Goal: Task Accomplishment & Management: Use online tool/utility

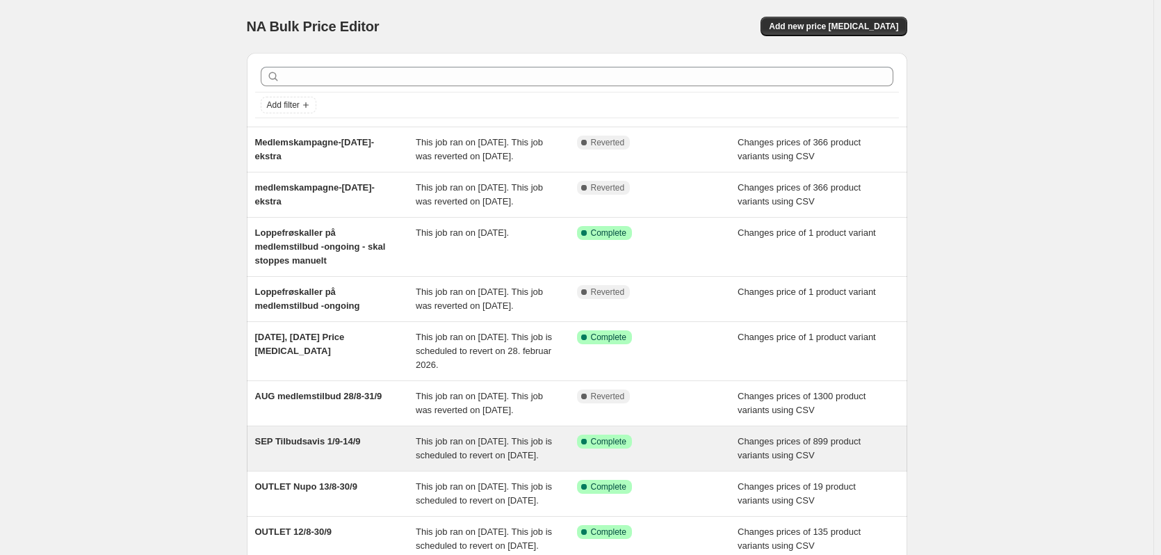
click at [334, 446] on span "SEP Tilbudsavis 1/9-14/9" at bounding box center [308, 441] width 106 height 10
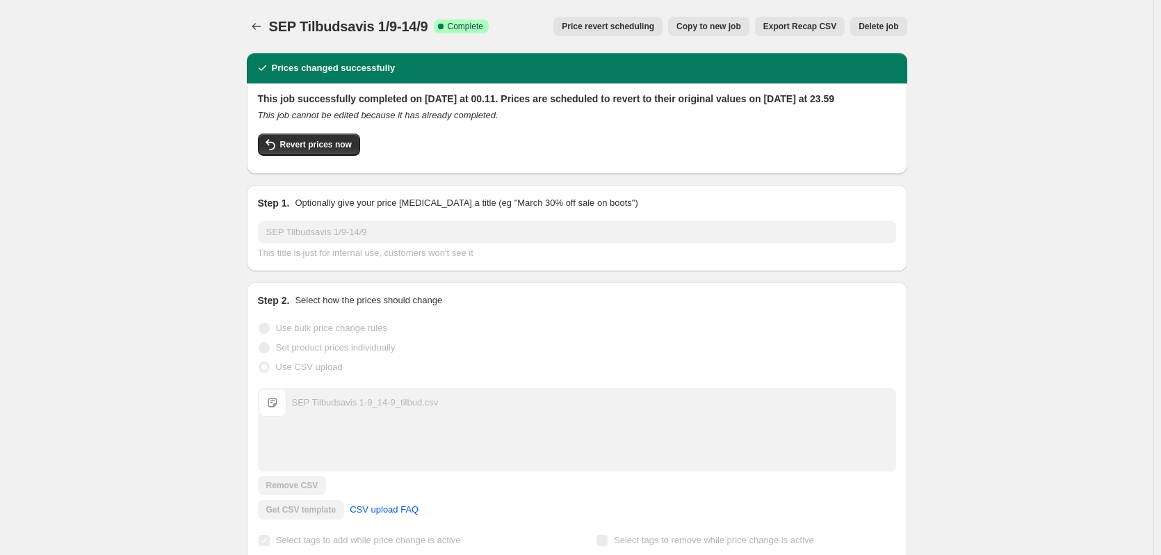
click at [299, 150] on span "Revert prices now" at bounding box center [316, 144] width 72 height 11
checkbox input "false"
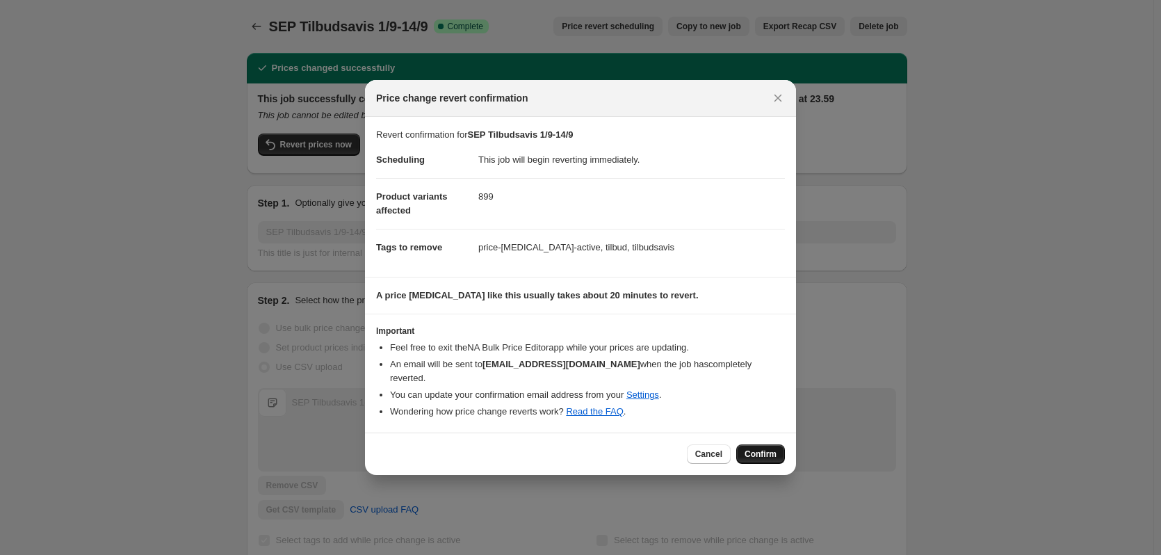
click at [760, 451] on span "Confirm" at bounding box center [760, 453] width 32 height 11
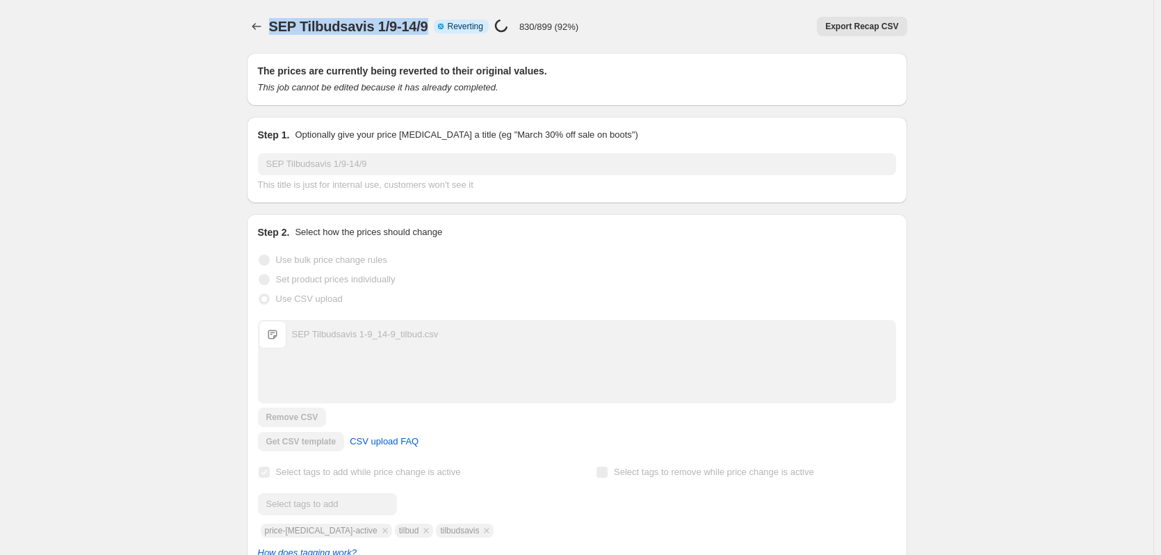
drag, startPoint x: 428, startPoint y: 25, endPoint x: 271, endPoint y: 22, distance: 157.1
click at [271, 22] on div "SEP Tilbudsavis 1/9-14/9 Info Partially complete Reverting Price [MEDICAL_DATA]…" at bounding box center [577, 26] width 660 height 19
copy span "SEP Tilbudsavis 1/9-14/9"
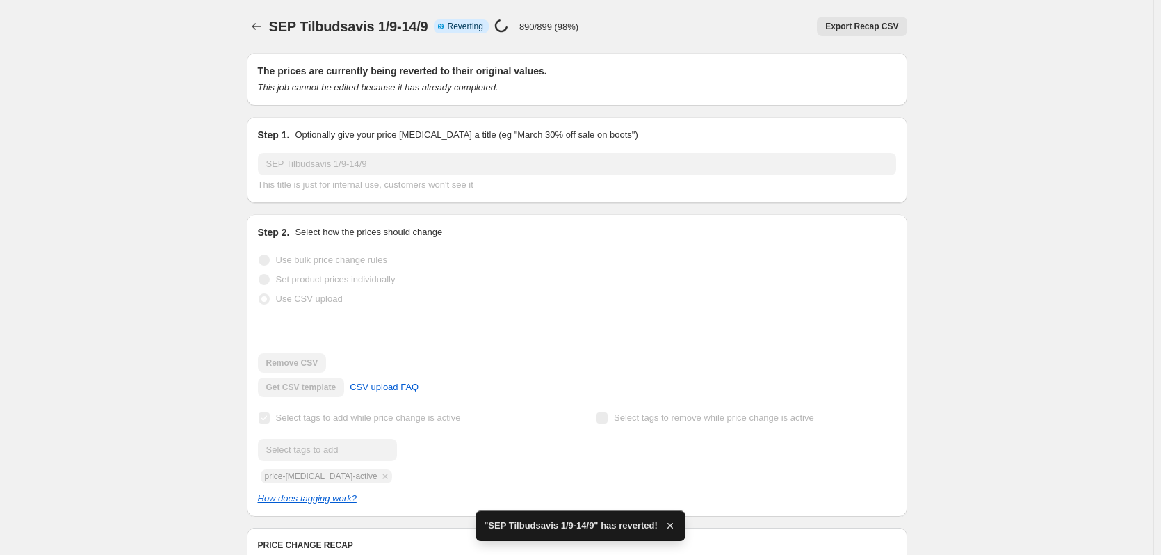
checkbox input "true"
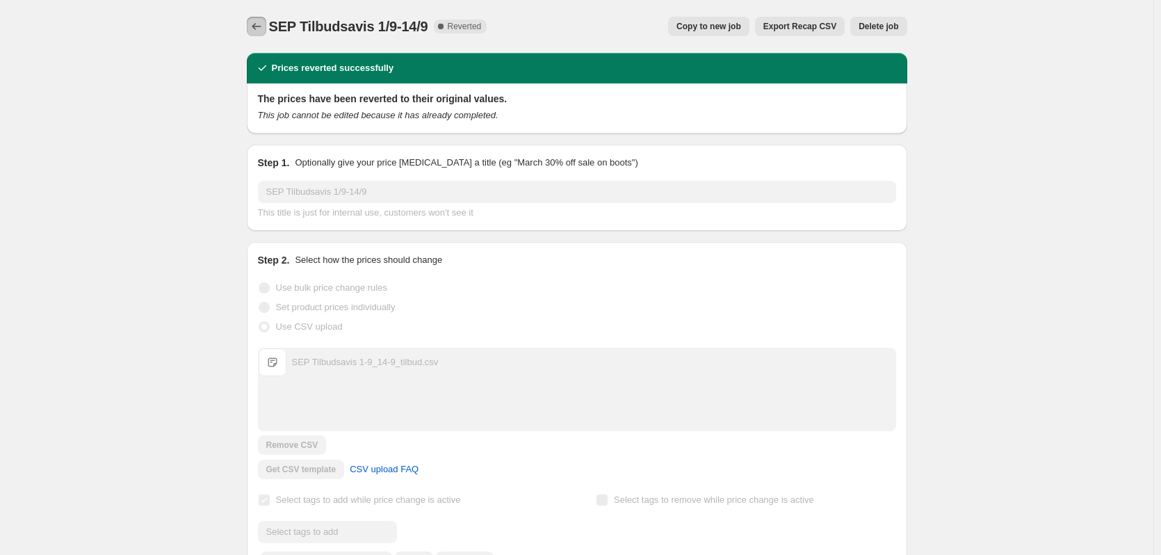
click at [263, 26] on icon "Price change jobs" at bounding box center [257, 26] width 14 height 14
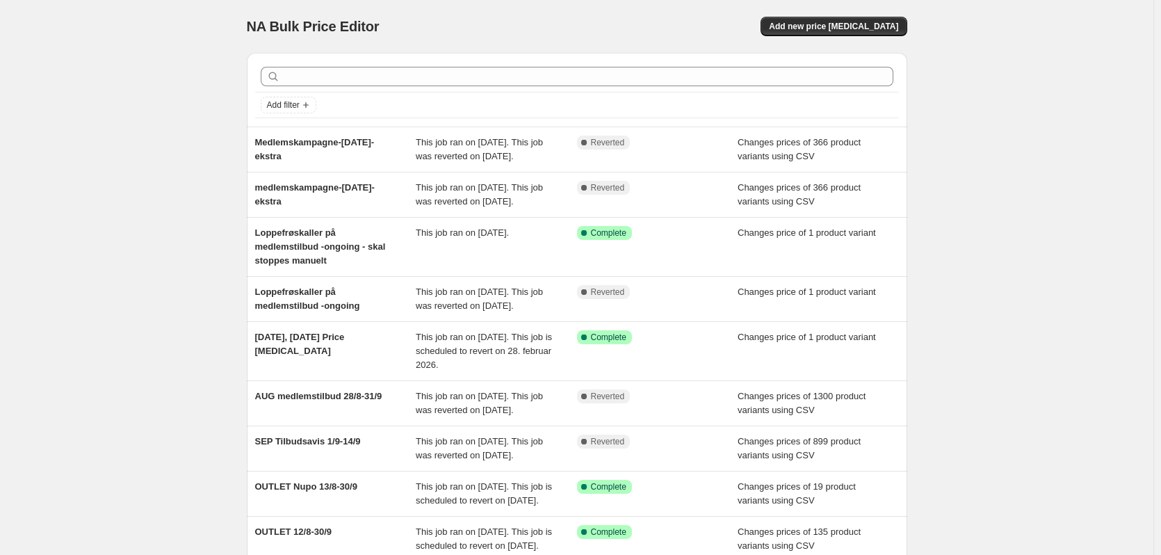
click at [854, 13] on div "NA Bulk Price Editor. This page is ready NA Bulk Price Editor Add new price [ME…" at bounding box center [577, 26] width 660 height 53
click at [854, 31] on button "Add new price [MEDICAL_DATA]" at bounding box center [833, 26] width 146 height 19
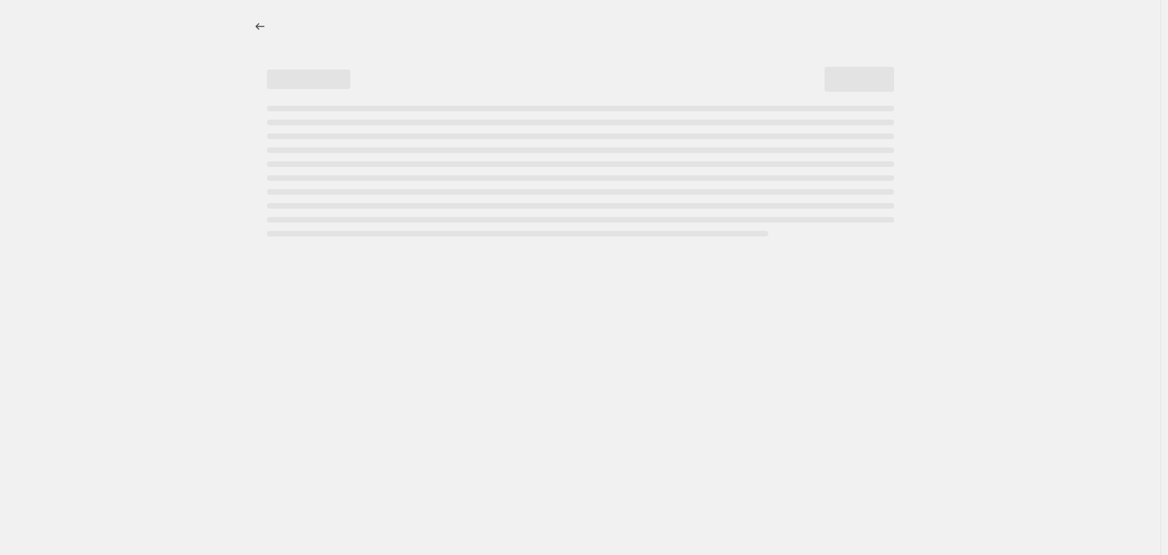
select select "percentage"
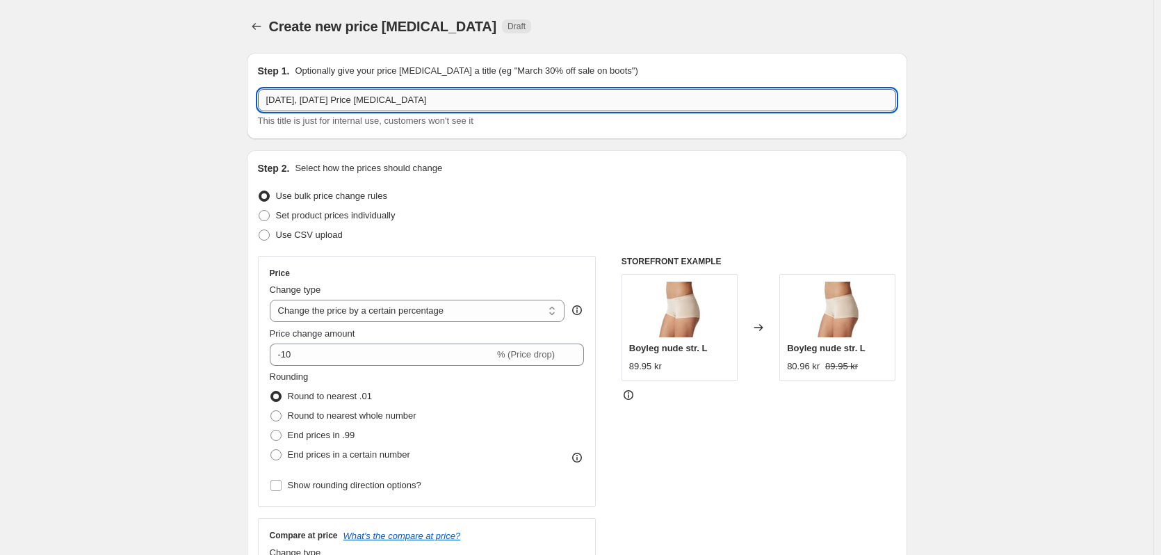
click at [350, 104] on input "[DATE], [DATE] Price [MEDICAL_DATA]" at bounding box center [577, 100] width 638 height 22
paste input "SEP Tilbudsavis 1/9-14/9"
type input "SEP Tilbudsavis 1/9-14/9 Opdateret"
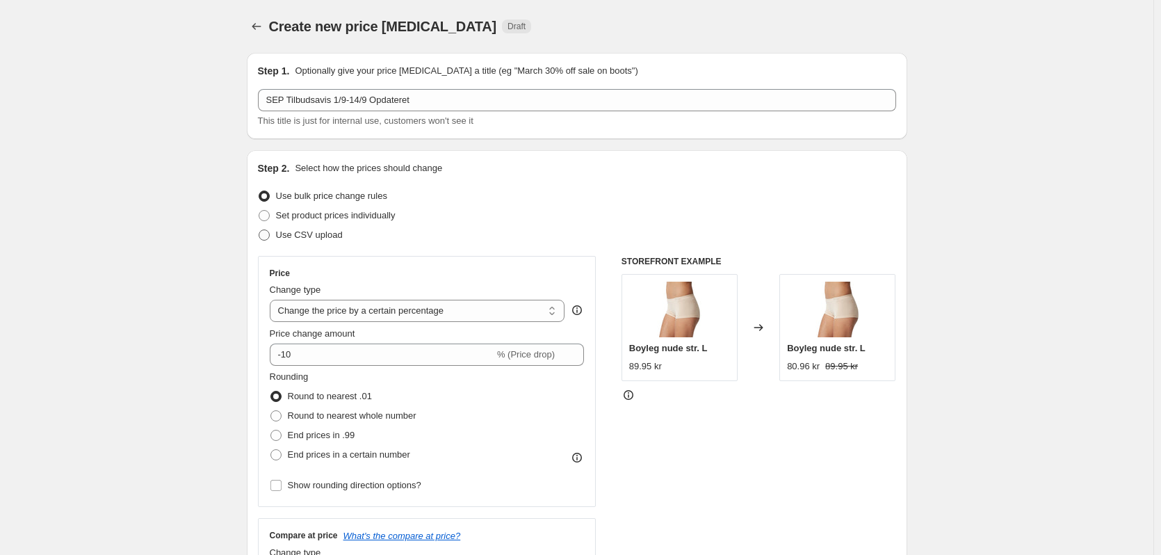
click at [292, 232] on span "Use CSV upload" at bounding box center [309, 234] width 67 height 10
click at [259, 230] on input "Use CSV upload" at bounding box center [259, 229] width 1 height 1
radio input "true"
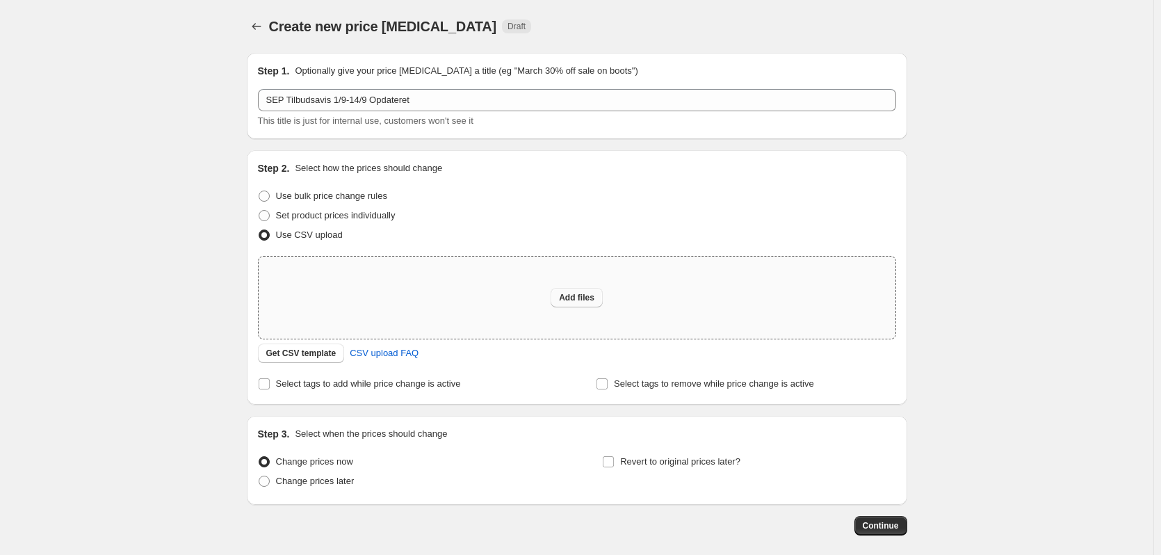
click at [592, 292] on button "Add files" at bounding box center [577, 297] width 52 height 19
type input "C:\fakepath\SEP Tilbudsavis 1-9_14-9 - rettet.csv"
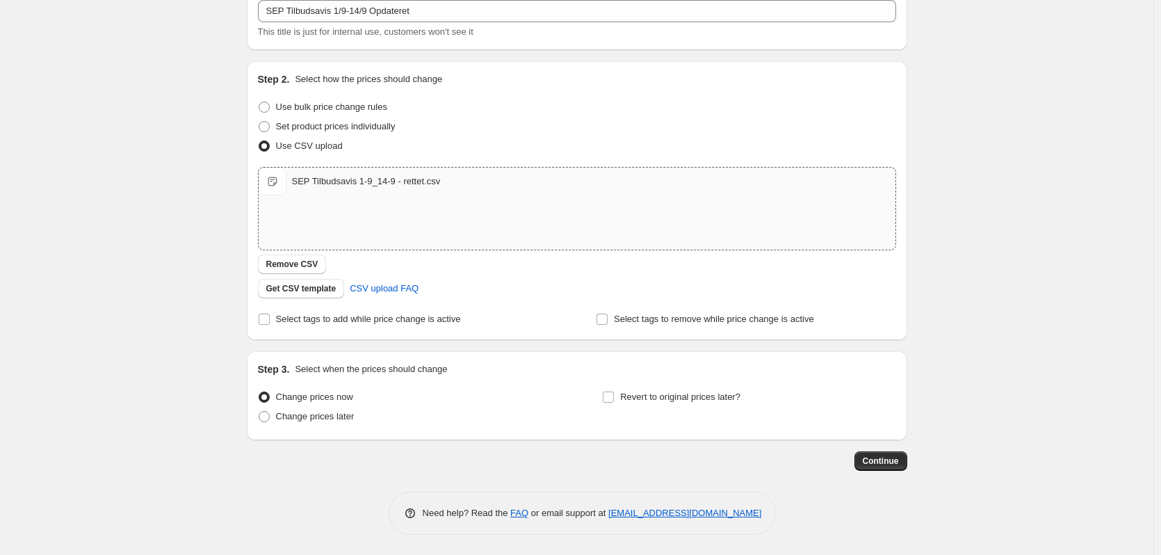
scroll to position [90, 0]
click at [622, 397] on label "Revert to original prices later?" at bounding box center [671, 395] width 138 height 19
click at [614, 397] on input "Revert to original prices later?" at bounding box center [608, 396] width 11 height 11
checkbox input "true"
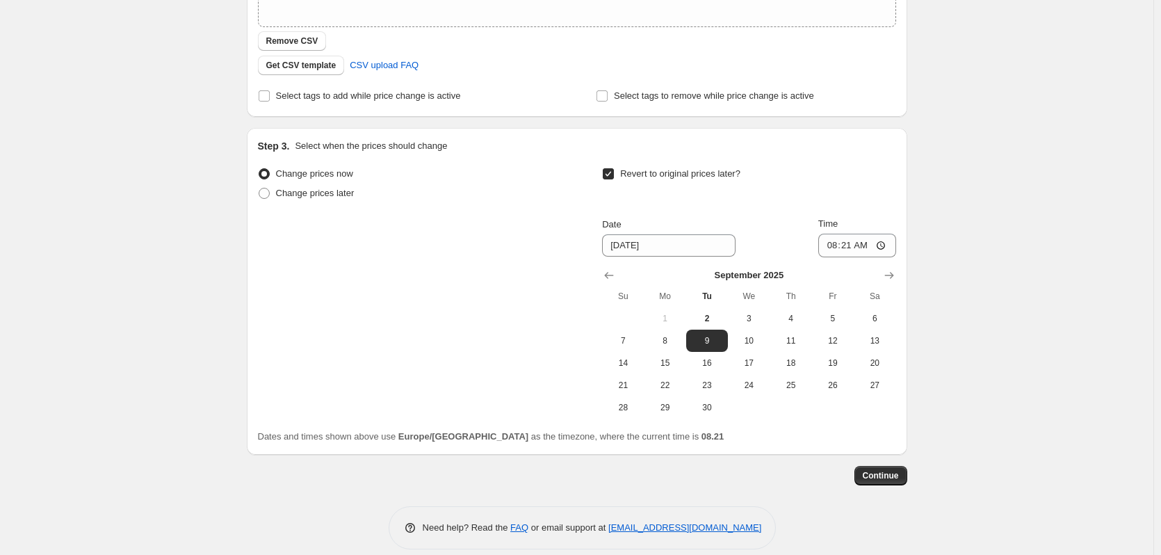
scroll to position [327, 0]
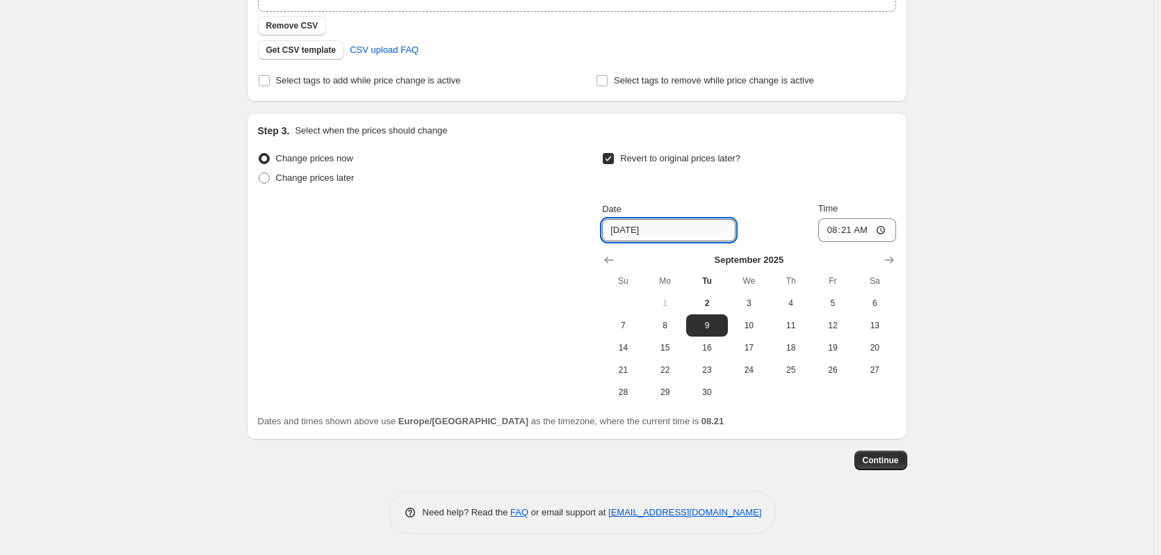
click at [671, 233] on input "[DATE]" at bounding box center [668, 230] width 133 height 22
click at [633, 353] on button "14" at bounding box center [623, 347] width 42 height 22
type input "[DATE]"
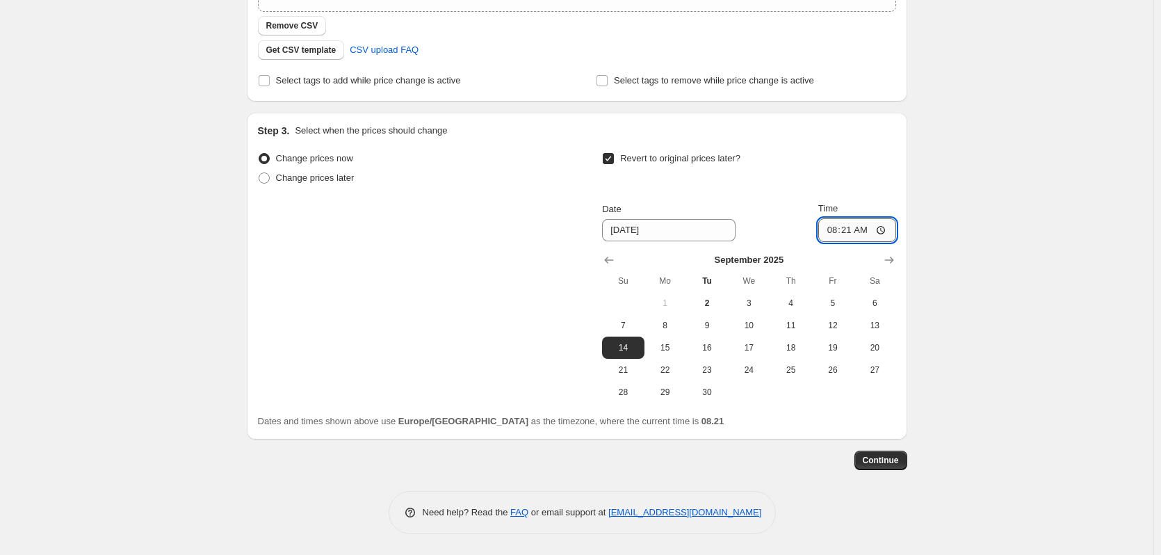
click at [850, 229] on input "08:21" at bounding box center [857, 230] width 78 height 24
type input "23:59"
click at [889, 460] on span "Continue" at bounding box center [881, 460] width 36 height 11
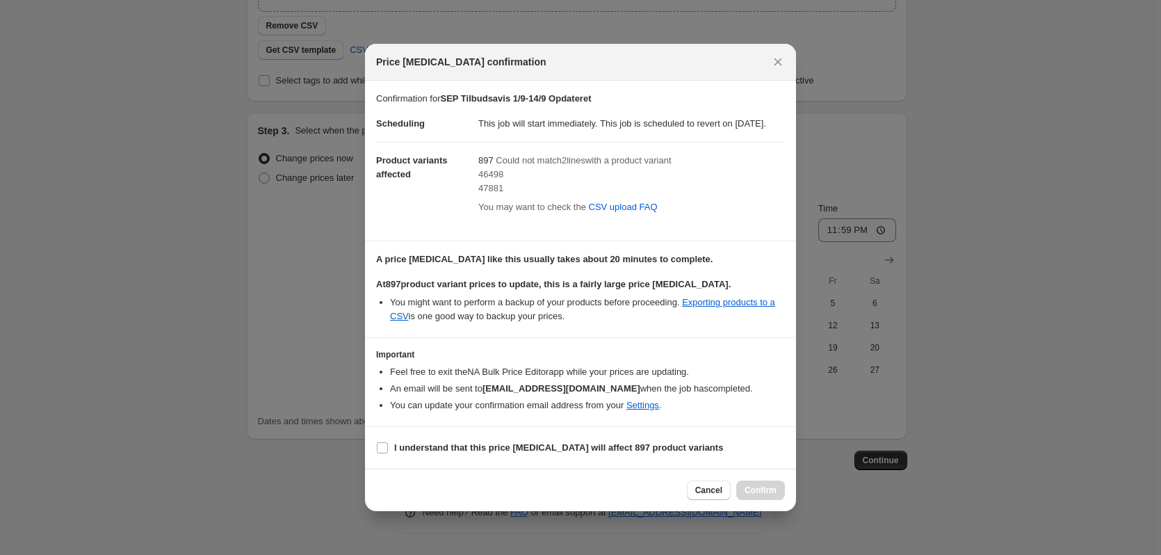
click at [498, 179] on span "46498" at bounding box center [490, 174] width 25 height 10
copy span "46498"
click at [667, 211] on div "897 Could not match 2 line s with a product variant 46498 47881 You may want to…" at bounding box center [631, 186] width 307 height 64
click at [386, 454] on span ":r5j:" at bounding box center [382, 447] width 13 height 13
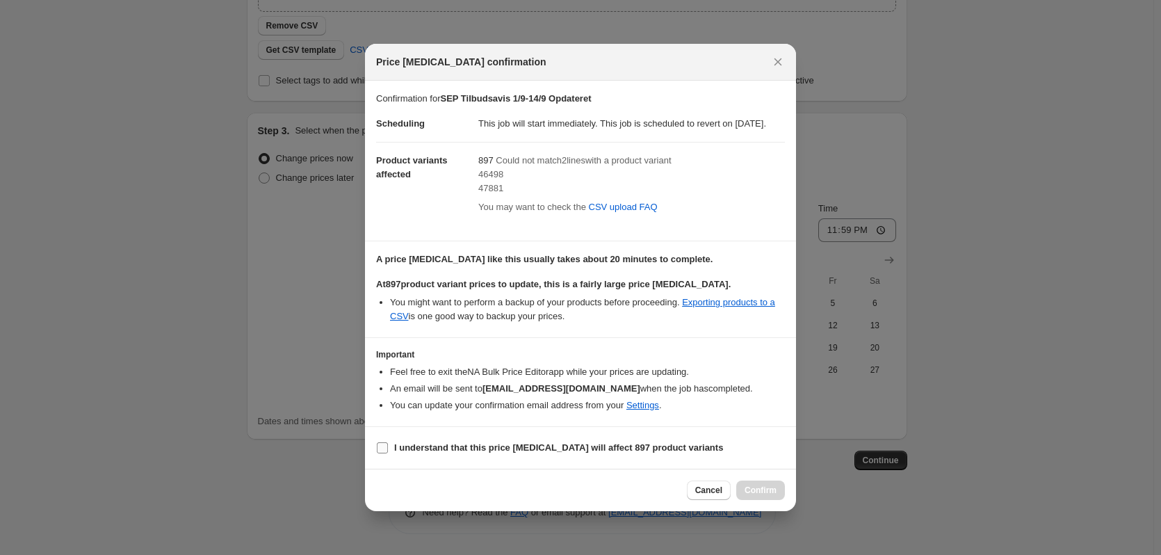
click at [380, 453] on input "I understand that this price [MEDICAL_DATA] will affect 897 product variants" at bounding box center [382, 447] width 11 height 11
checkbox input "true"
click at [763, 495] on span "Confirm" at bounding box center [760, 490] width 32 height 11
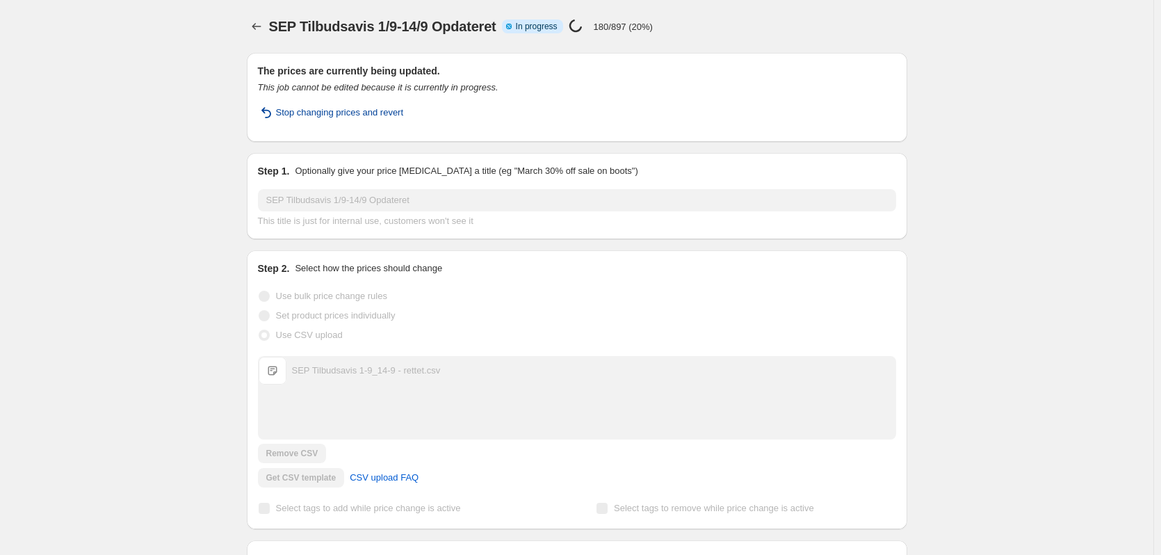
click at [364, 113] on span "Stop changing prices and revert" at bounding box center [340, 113] width 128 height 14
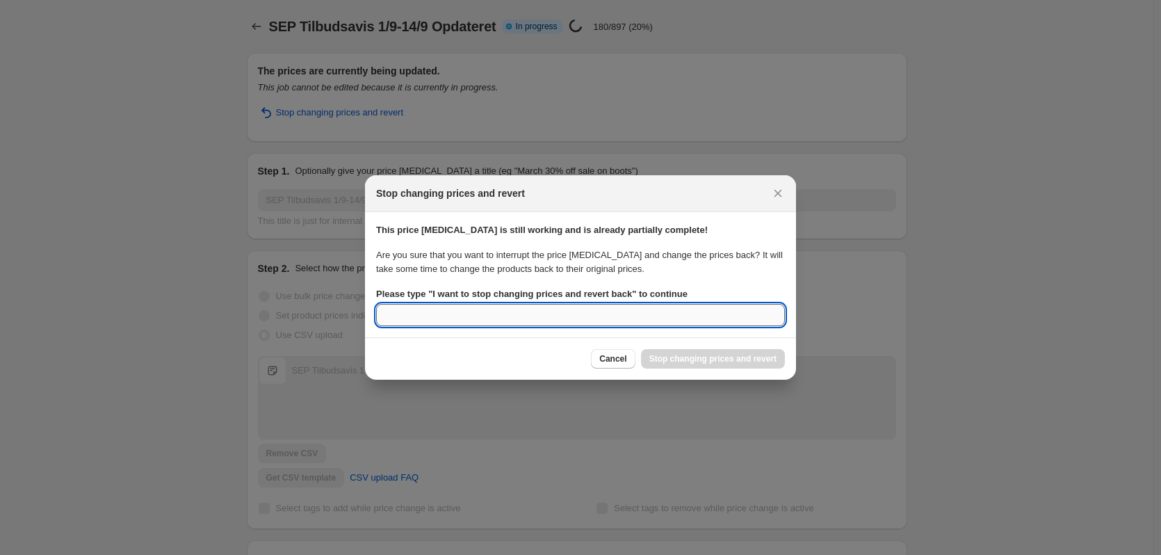
click at [516, 316] on input "Please type " I want to stop changing prices and revert back " to continue" at bounding box center [580, 315] width 409 height 22
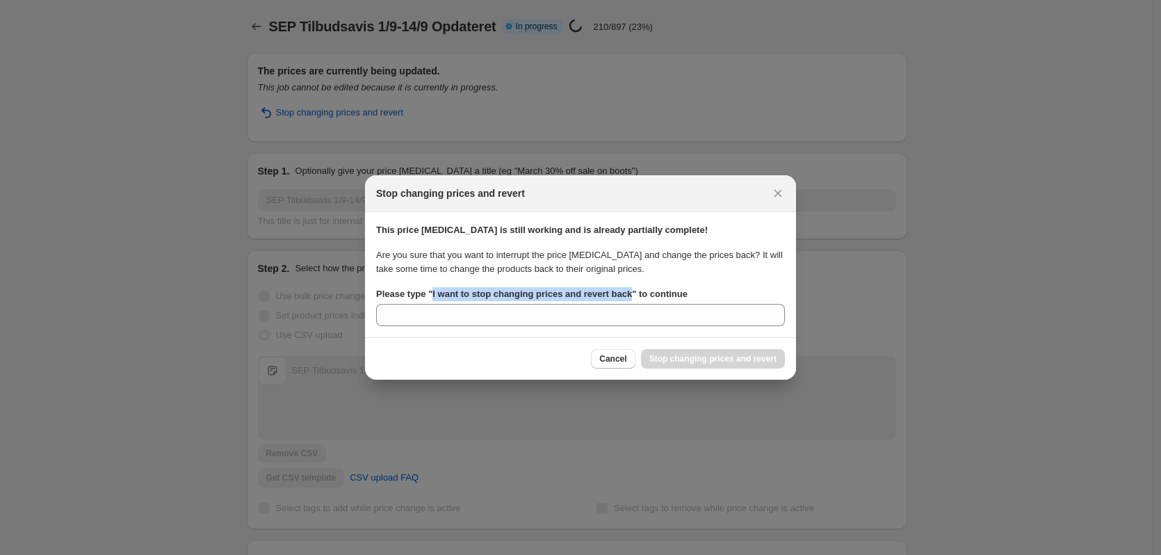
drag, startPoint x: 624, startPoint y: 294, endPoint x: 432, endPoint y: 299, distance: 191.9
click at [432, 299] on b "Please type " I want to stop changing prices and revert back " to continue" at bounding box center [531, 293] width 311 height 10
copy b "I want to stop changing prices and revert back"
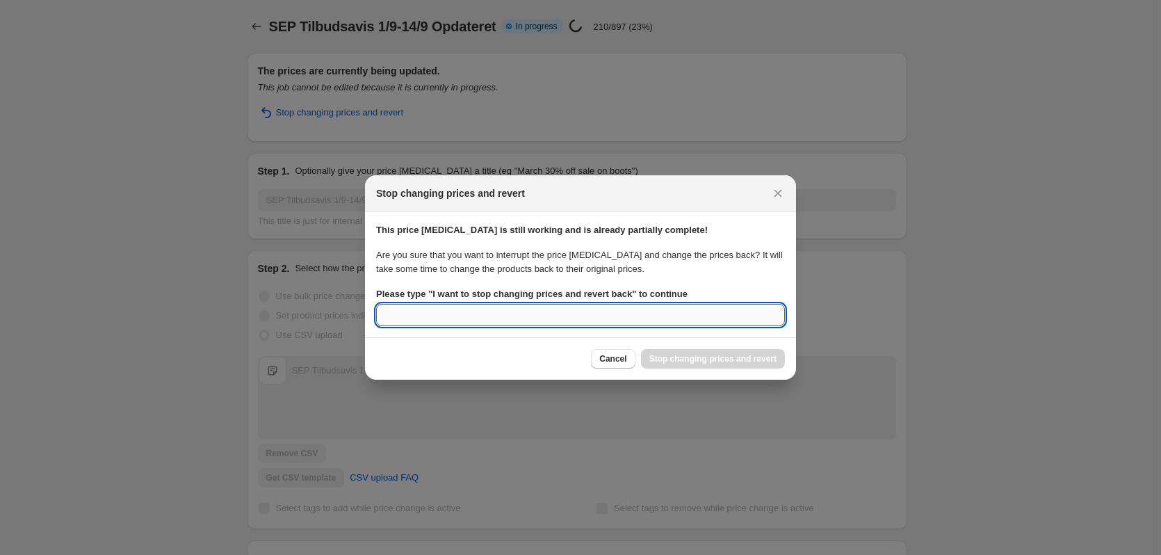
click at [433, 321] on input "Please type " I want to stop changing prices and revert back " to continue" at bounding box center [580, 315] width 409 height 22
paste input "I want to stop changing prices and revert back"
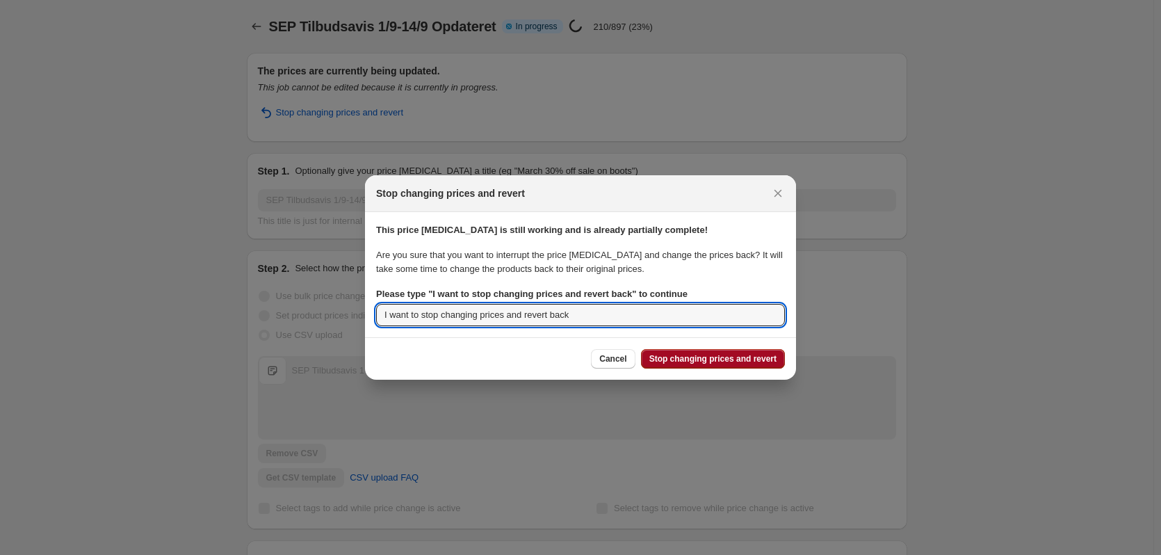
type input "I want to stop changing prices and revert back"
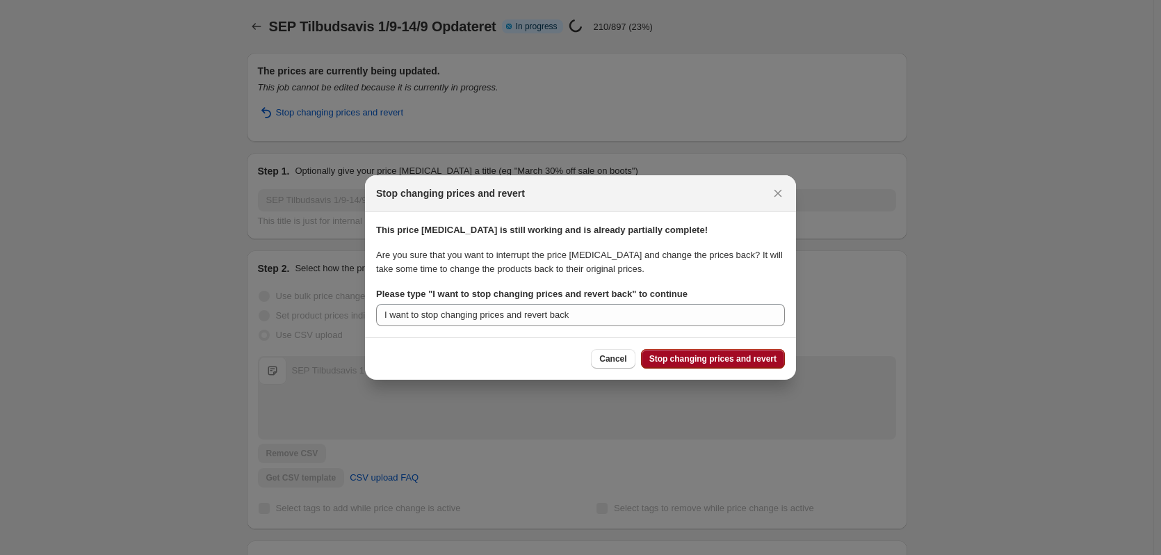
click at [689, 363] on span "Stop changing prices and revert" at bounding box center [712, 358] width 127 height 11
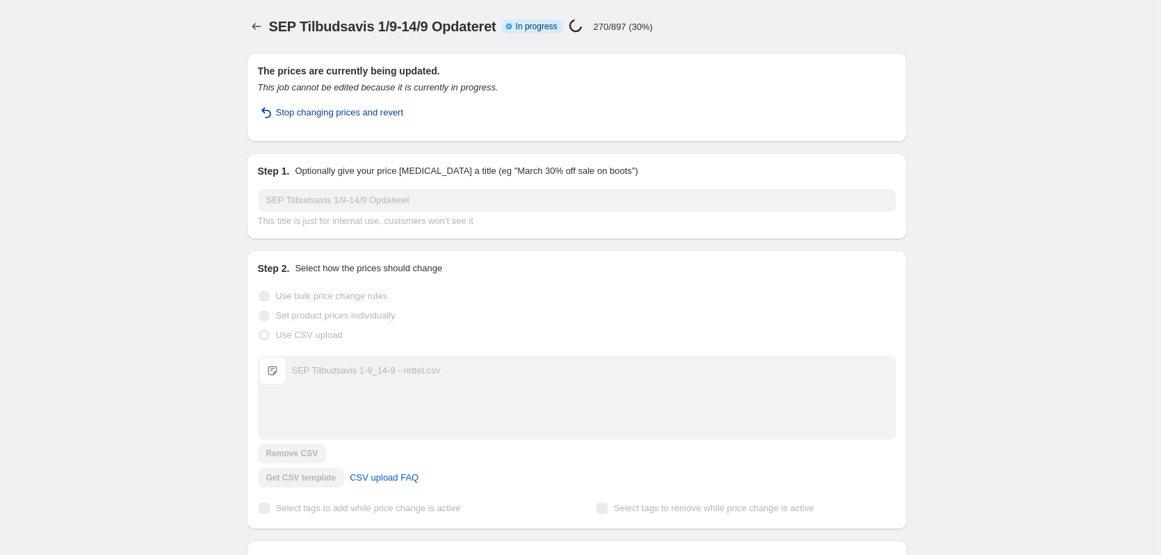
click at [318, 113] on span "Stop changing prices and revert" at bounding box center [340, 113] width 128 height 14
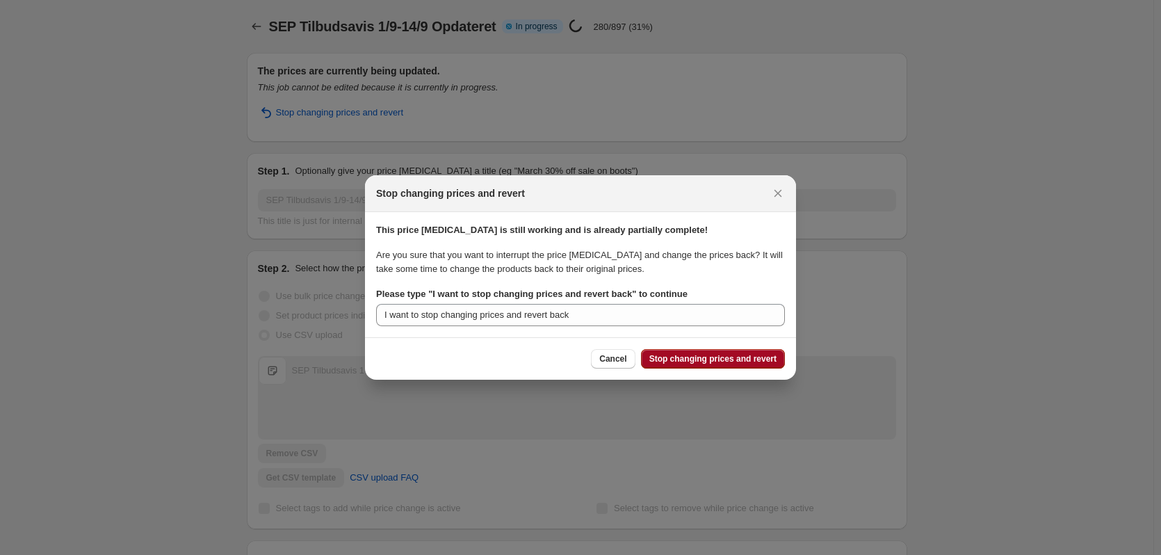
click at [746, 359] on span "Stop changing prices and revert" at bounding box center [712, 358] width 127 height 11
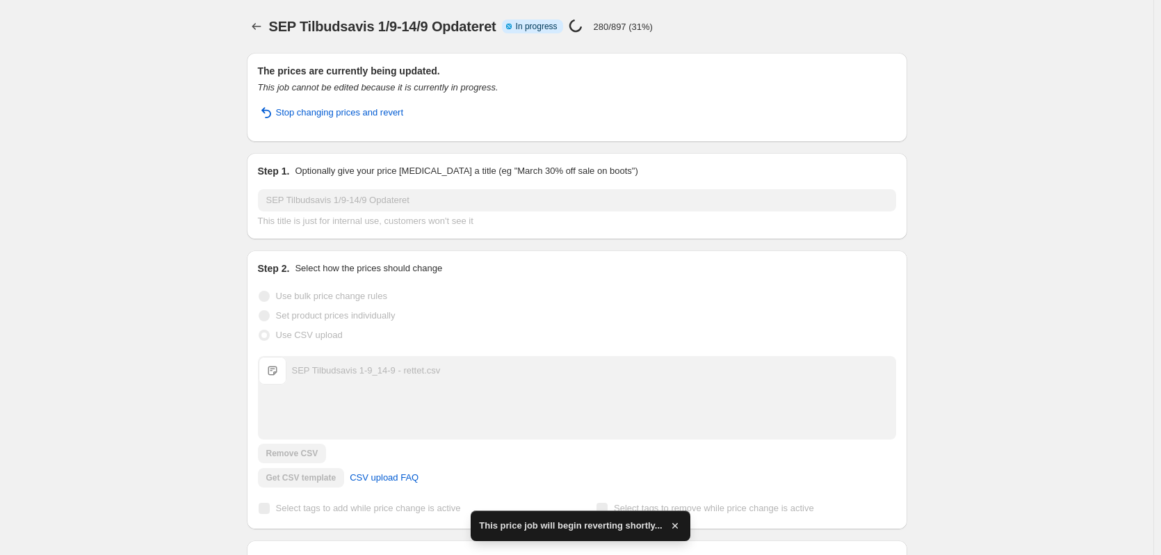
click at [938, 325] on div "SEP Tilbudsavis 1/9-14/9 Opdateret. This page is ready SEP Tilbudsavis 1/9-14/9…" at bounding box center [576, 476] width 1153 height 952
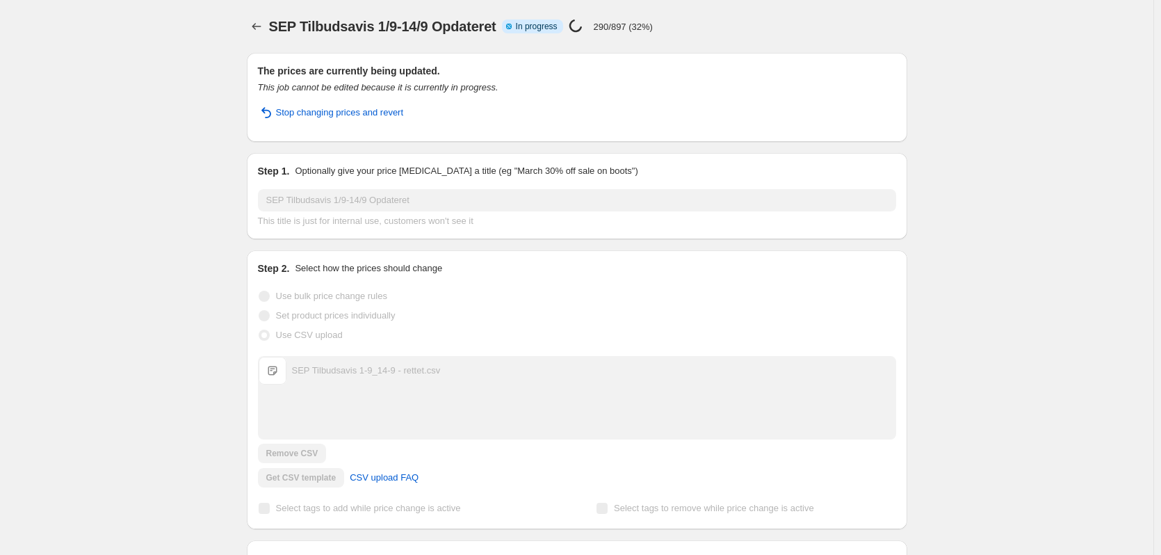
click at [624, 73] on h2 "The prices are currently being updated." at bounding box center [577, 71] width 638 height 14
click at [256, 28] on icon "Price change jobs" at bounding box center [257, 26] width 14 height 14
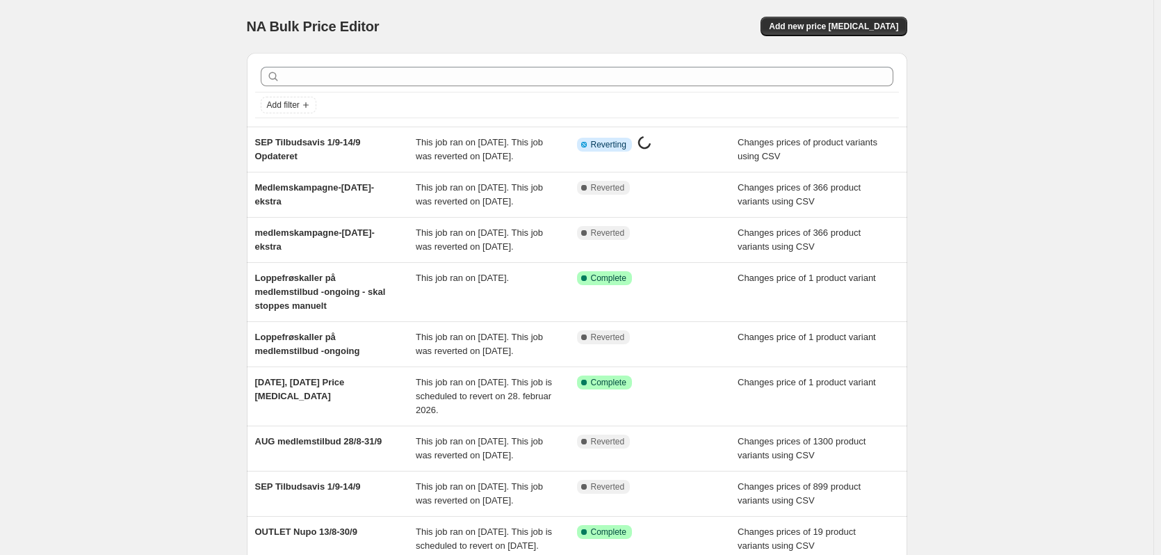
click at [860, 44] on div "NA Bulk Price Editor. This page is ready NA Bulk Price Editor Add new price [ME…" at bounding box center [577, 26] width 660 height 53
click at [865, 24] on span "Add new price [MEDICAL_DATA]" at bounding box center [833, 26] width 129 height 11
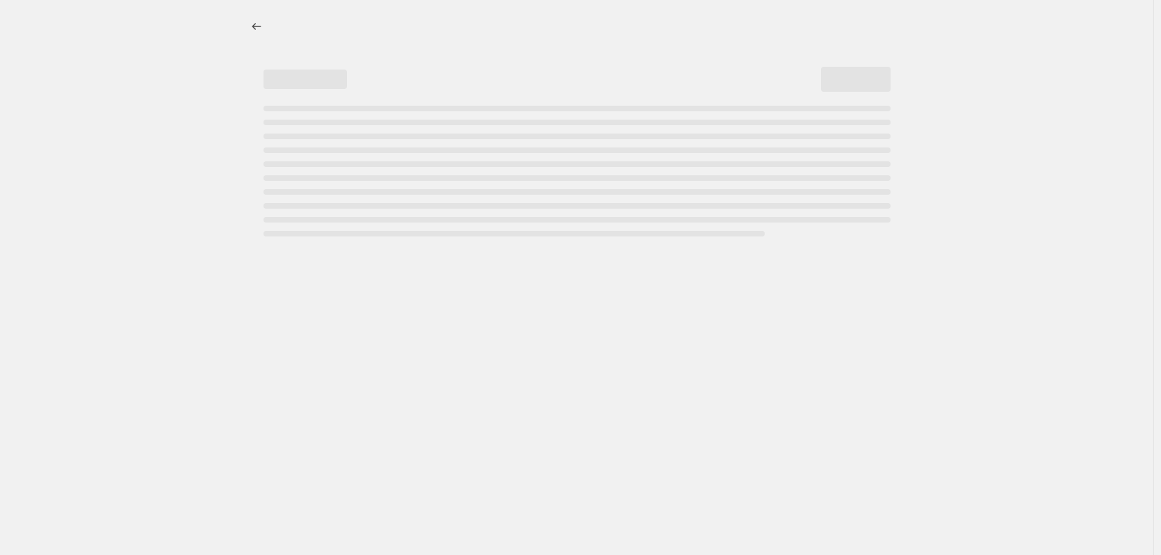
select select "percentage"
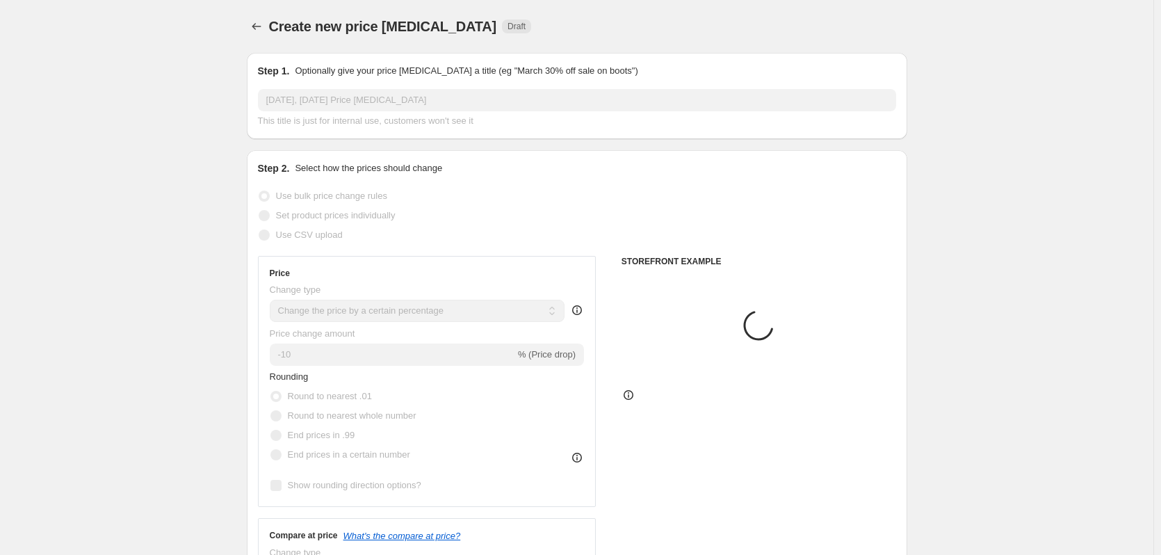
click at [390, 108] on input "[DATE], [DATE] Price [MEDICAL_DATA]" at bounding box center [577, 100] width 638 height 22
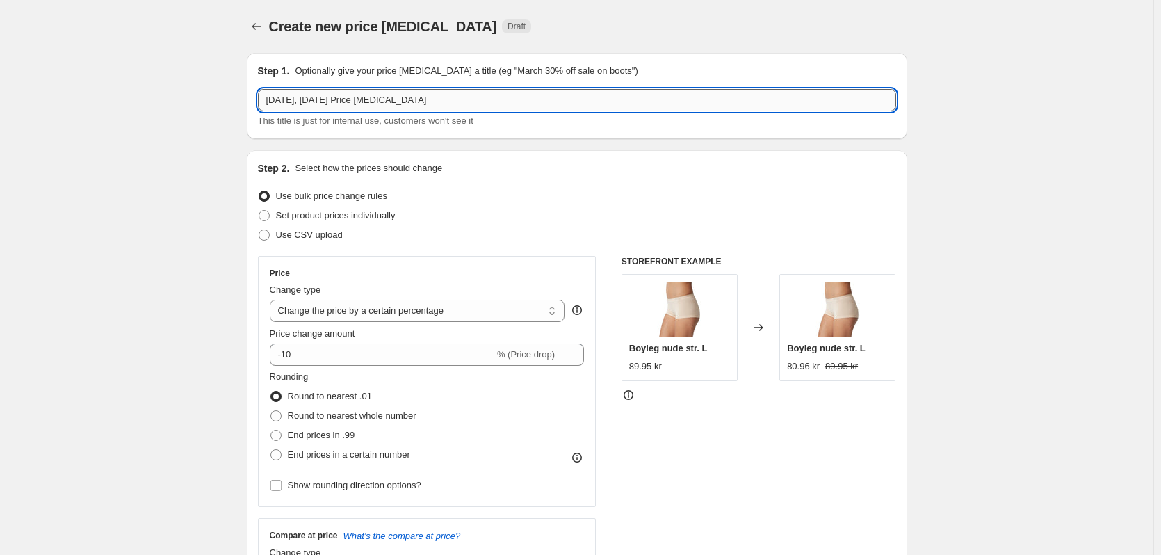
click at [391, 102] on input "[DATE], [DATE] Price [MEDICAL_DATA]" at bounding box center [577, 100] width 638 height 22
click at [392, 102] on input "[DATE], [DATE] Price [MEDICAL_DATA]" at bounding box center [577, 100] width 638 height 22
paste input "I want to stop changing prices and revert back"
drag, startPoint x: 467, startPoint y: 97, endPoint x: 229, endPoint y: 91, distance: 238.5
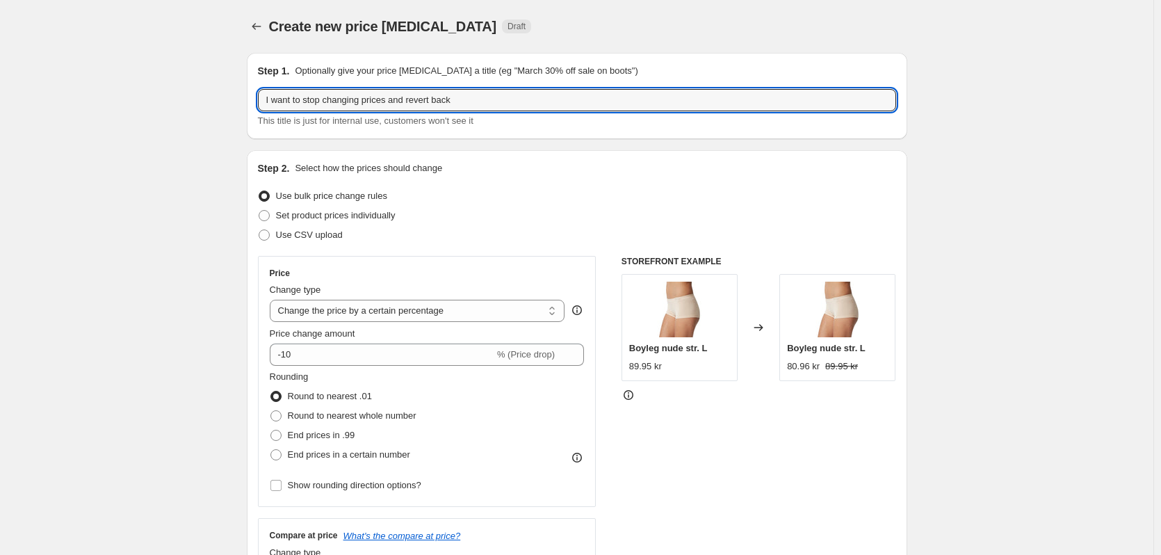
type input "Septermber 1/9-14/9 Opdateret 2/9"
click at [325, 234] on span "Use CSV upload" at bounding box center [309, 234] width 67 height 10
click at [259, 230] on input "Use CSV upload" at bounding box center [259, 229] width 1 height 1
radio input "true"
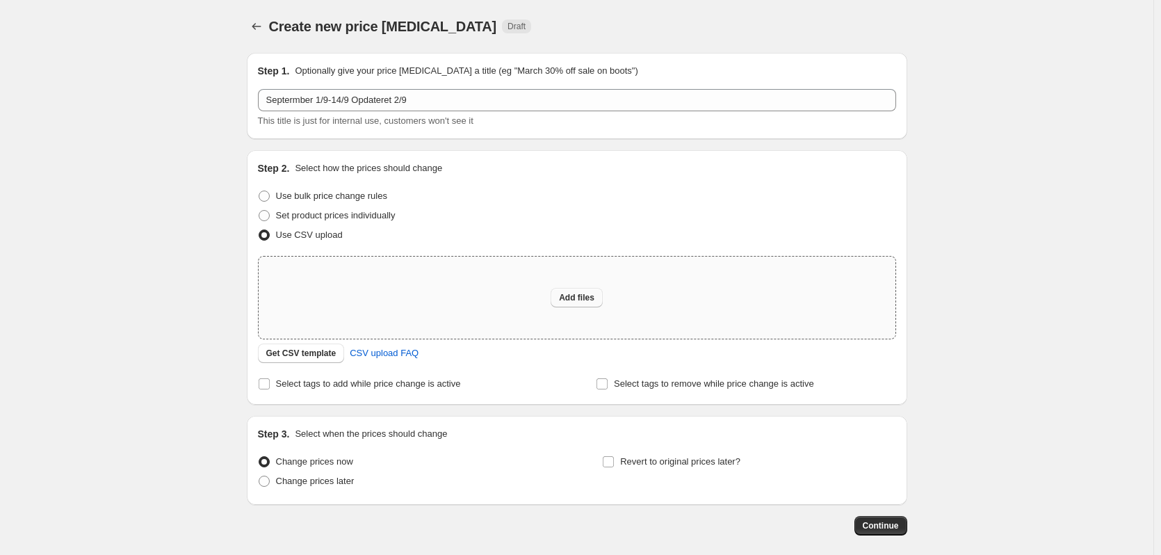
click at [578, 296] on span "Add files" at bounding box center [576, 297] width 35 height 11
type input "C:\fakepath\SEP Tilbudsavis 1-9_14-9 - rettet.csv"
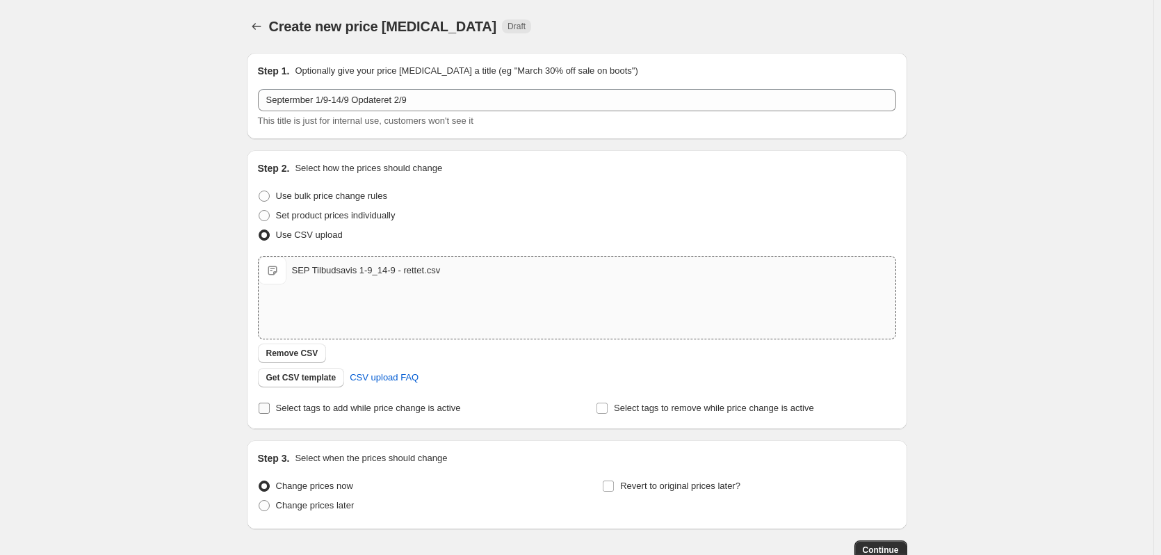
click at [298, 414] on span "Select tags to add while price change is active" at bounding box center [368, 408] width 185 height 14
click at [270, 414] on input "Select tags to add while price change is active" at bounding box center [264, 407] width 11 height 11
checkbox input "true"
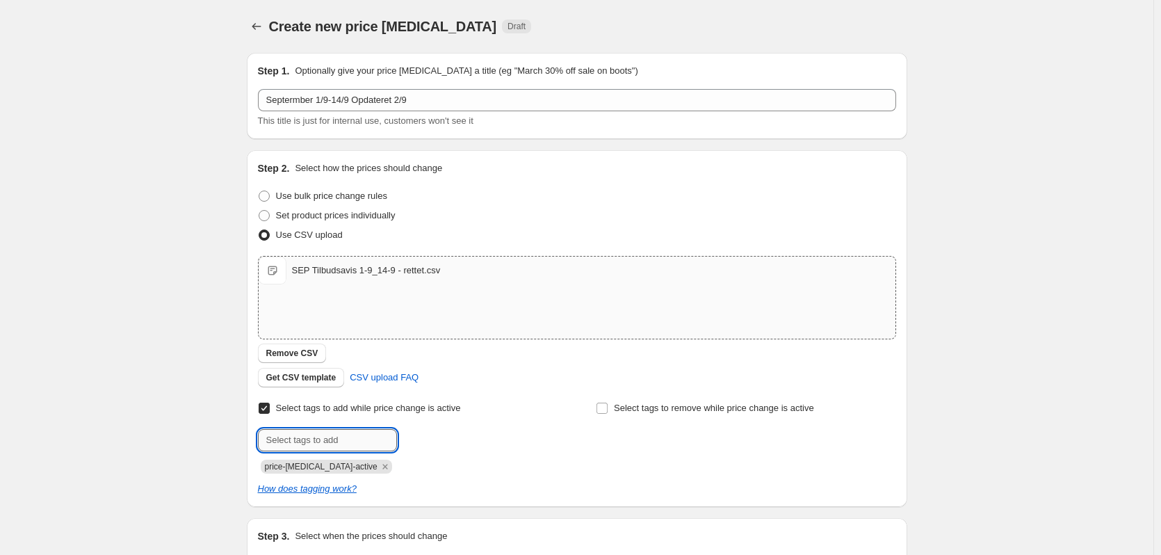
click at [325, 434] on input "text" at bounding box center [327, 440] width 139 height 22
type input "tilbud"
click at [425, 434] on b "Add" at bounding box center [417, 439] width 16 height 10
click at [348, 448] on input "text" at bounding box center [327, 440] width 139 height 22
type input "tilbudsavis"
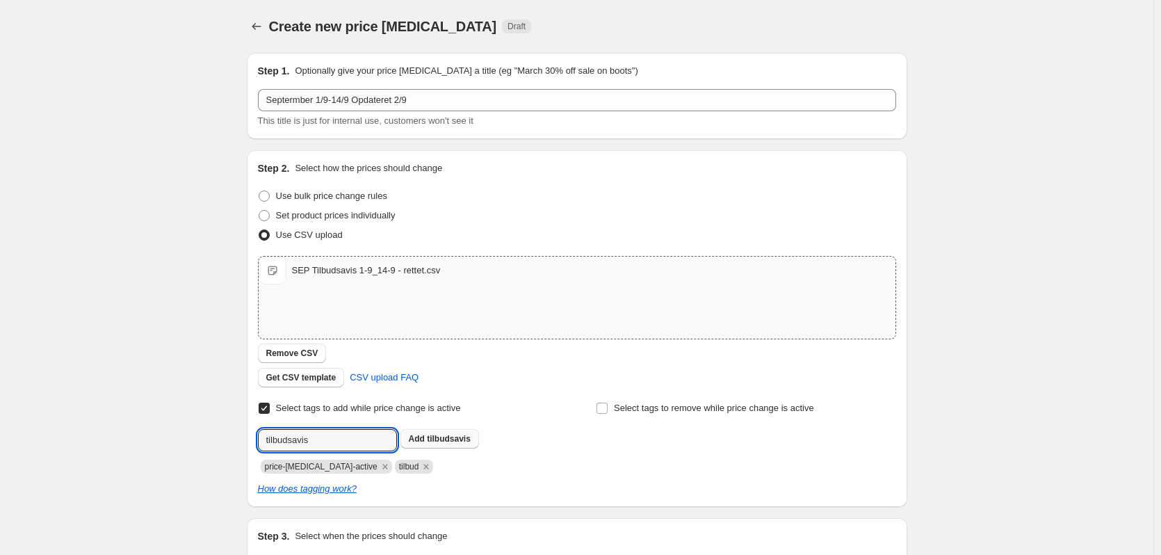
click at [416, 430] on button "Add tilbudsavis" at bounding box center [439, 438] width 79 height 19
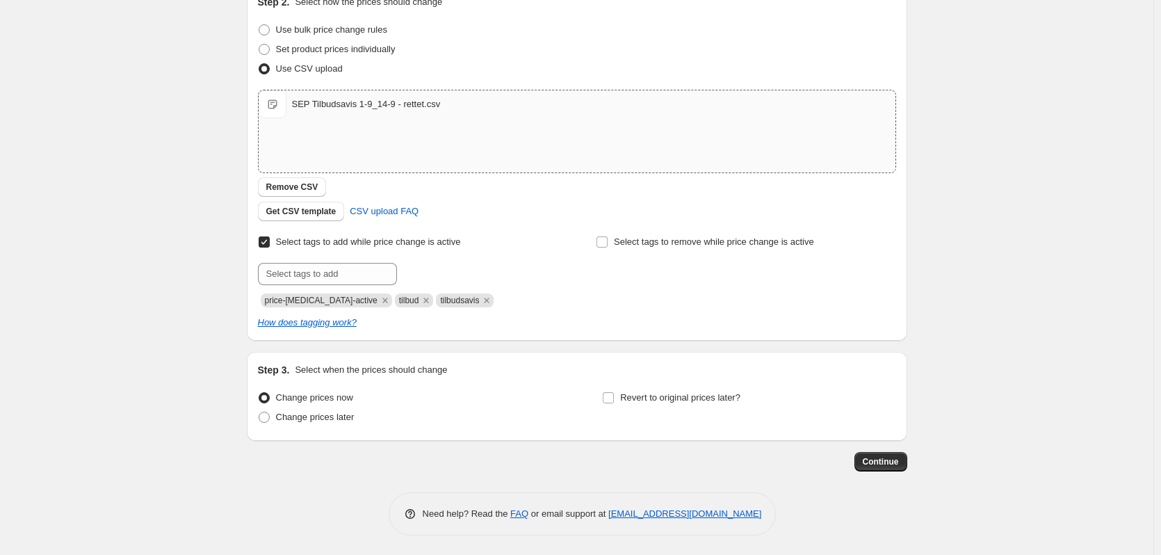
scroll to position [168, 0]
click at [642, 396] on span "Revert to original prices later?" at bounding box center [680, 396] width 120 height 10
click at [614, 396] on input "Revert to original prices later?" at bounding box center [608, 396] width 11 height 11
checkbox input "true"
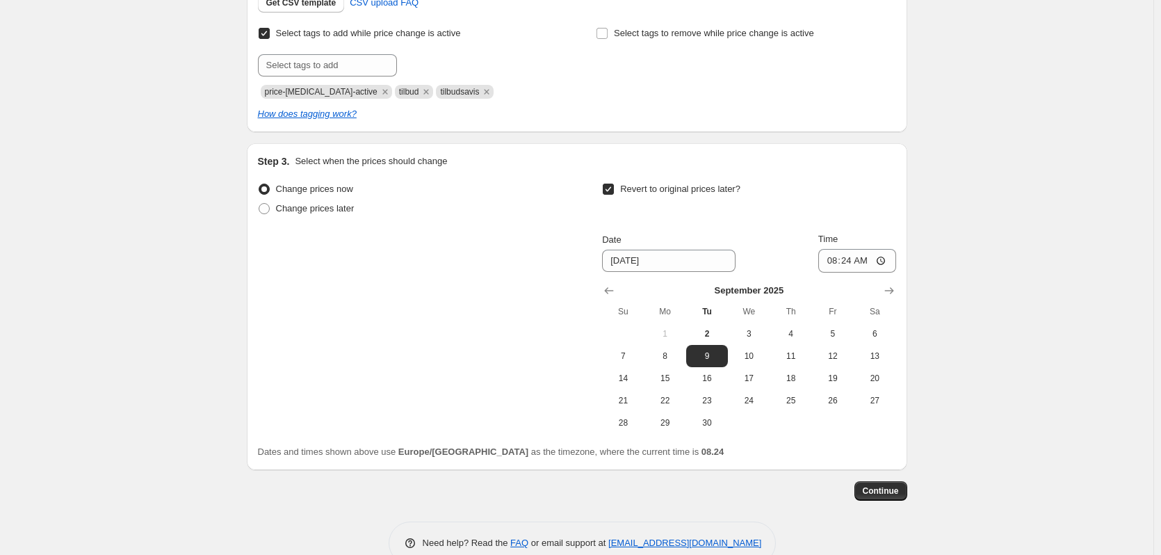
scroll to position [405, 0]
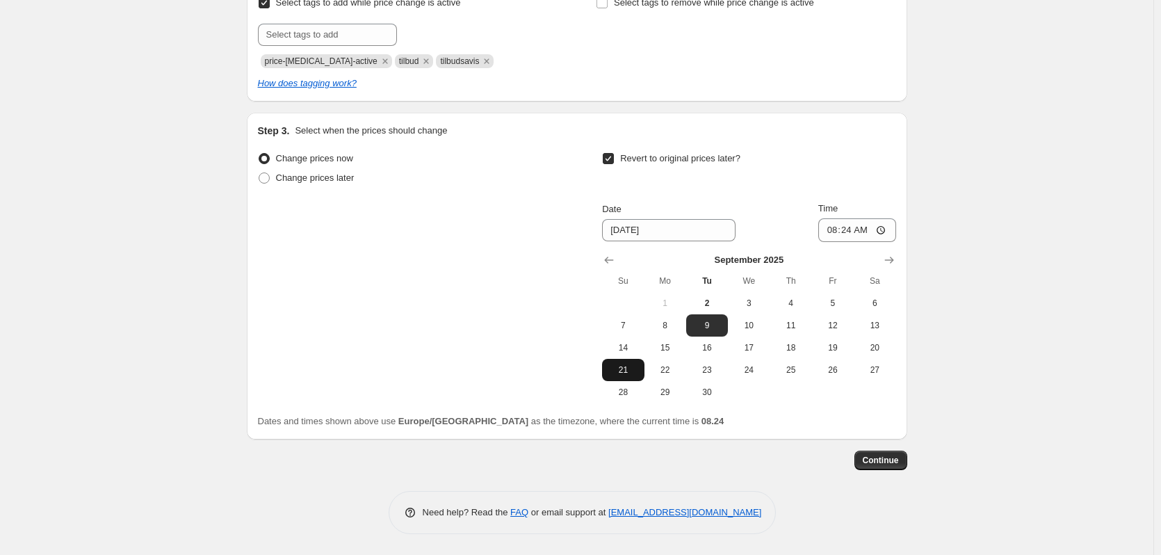
click at [635, 361] on button "21" at bounding box center [623, 370] width 42 height 22
click at [630, 342] on span "14" at bounding box center [623, 347] width 31 height 11
type input "[DATE]"
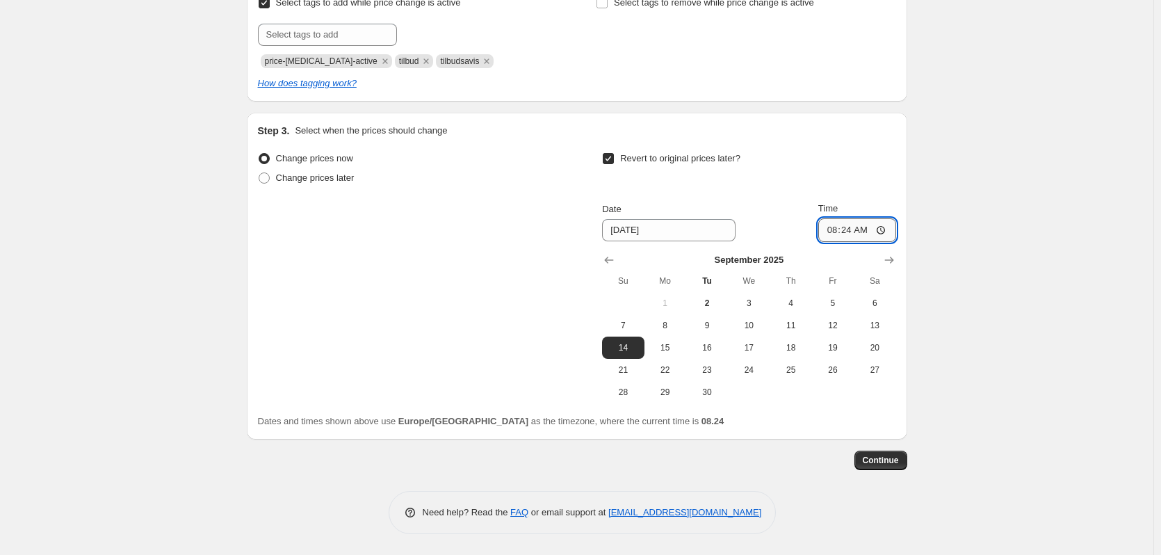
click at [855, 235] on input "08:24" at bounding box center [857, 230] width 78 height 24
type input "23:59"
click at [866, 459] on button "Continue" at bounding box center [880, 459] width 53 height 19
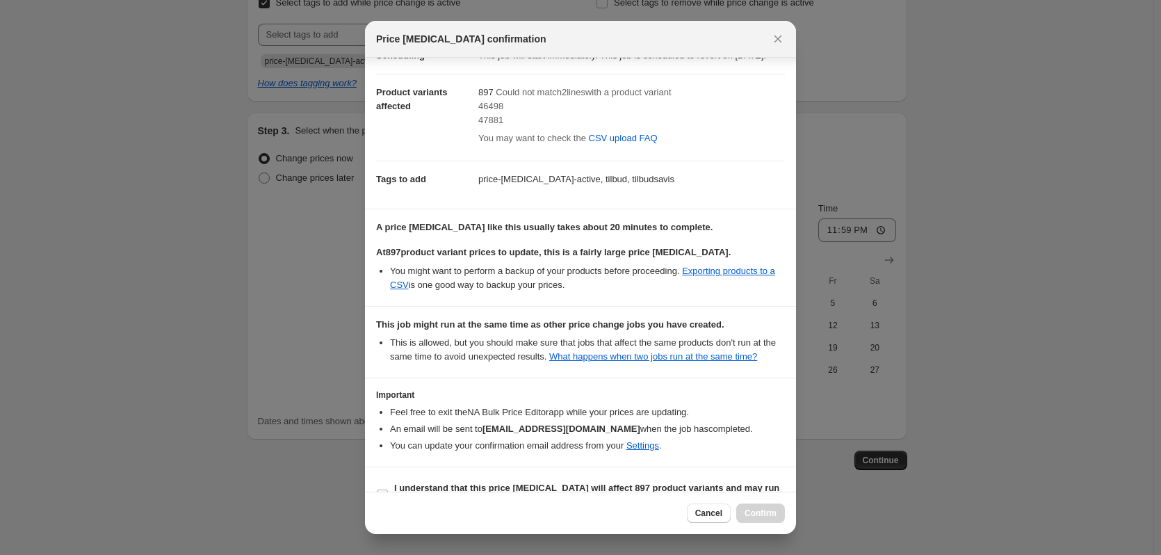
scroll to position [90, 0]
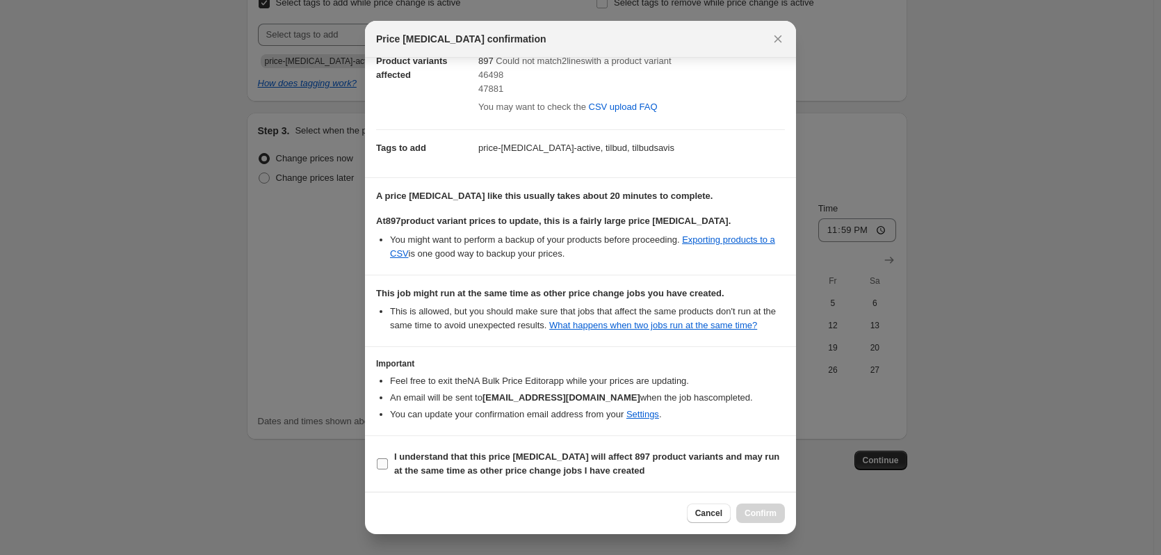
click at [381, 462] on input "I understand that this price [MEDICAL_DATA] will affect 897 product variants an…" at bounding box center [382, 463] width 11 height 11
checkbox input "true"
click at [757, 517] on span "Confirm" at bounding box center [760, 512] width 32 height 11
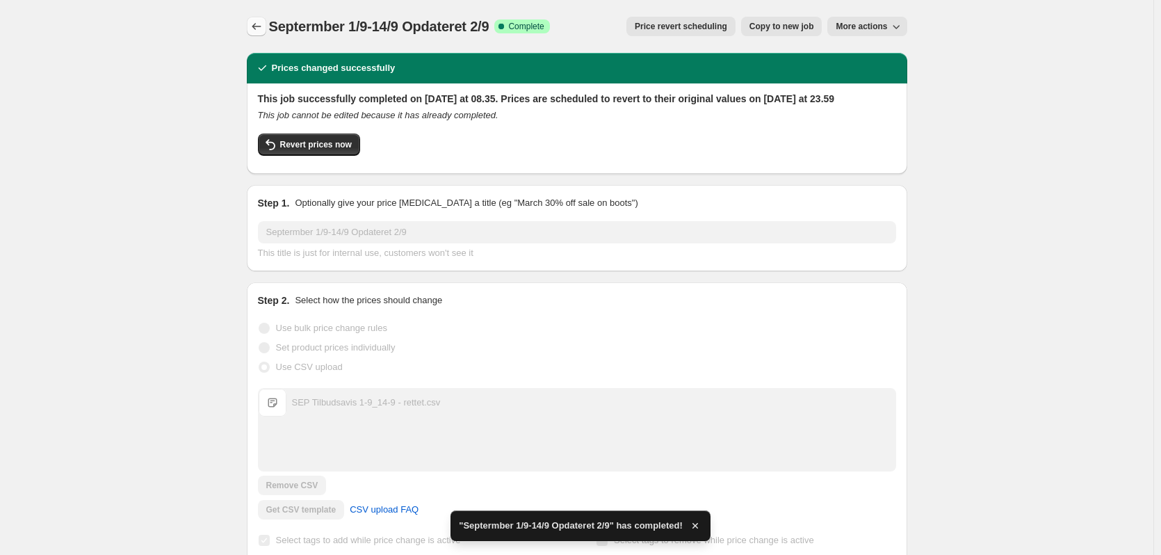
click at [250, 30] on button "Price change jobs" at bounding box center [256, 26] width 19 height 19
